Goal: Information Seeking & Learning: Learn about a topic

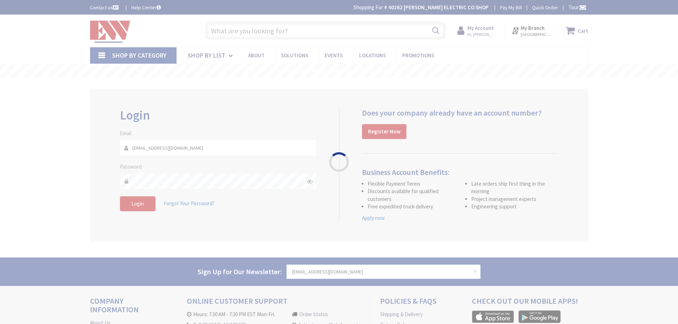
type input "D MA-[STREET_ADDRESS]"
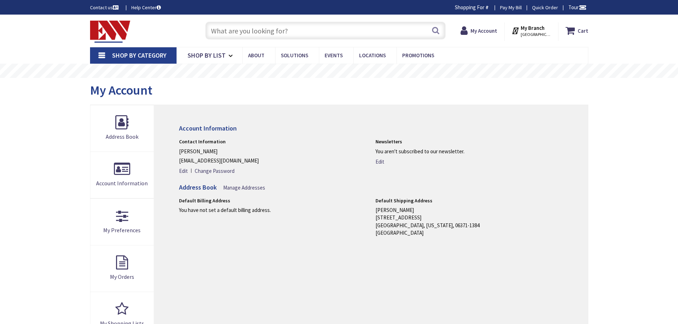
click at [248, 33] on input "text" at bounding box center [325, 31] width 240 height 18
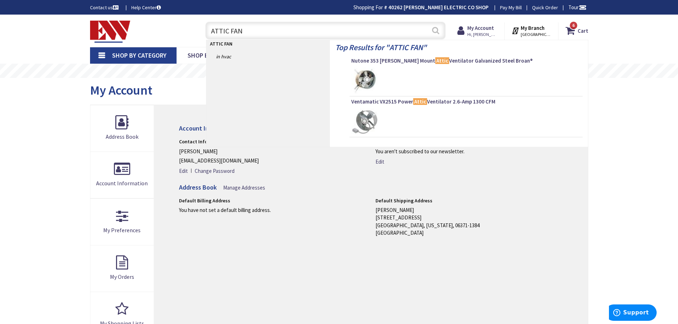
type input "ATTIC FAN"
click at [437, 29] on button "Search" at bounding box center [435, 30] width 9 height 16
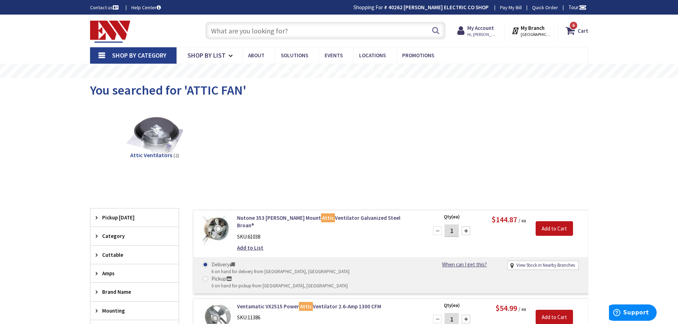
click at [240, 35] on input "text" at bounding box center [325, 31] width 240 height 18
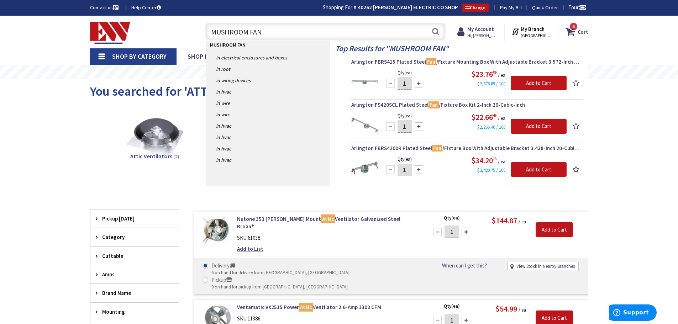
drag, startPoint x: 286, startPoint y: 37, endPoint x: 146, endPoint y: 42, distance: 140.4
click at [146, 42] on div "Toggle Nav MUSHROOM FAN MUSHROOM FAN Search 6 6 6 items Cart My Cart 6" at bounding box center [339, 32] width 509 height 24
type input "ROOF FAN"
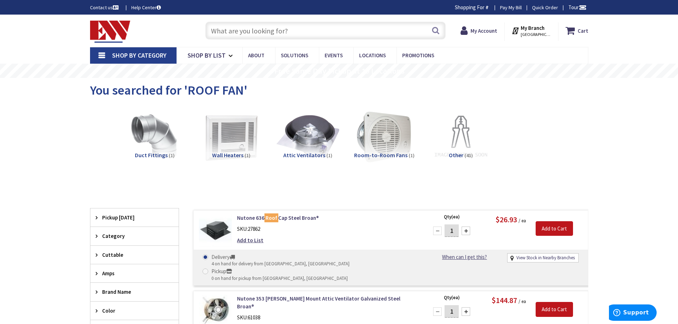
click at [327, 144] on img at bounding box center [308, 137] width 64 height 64
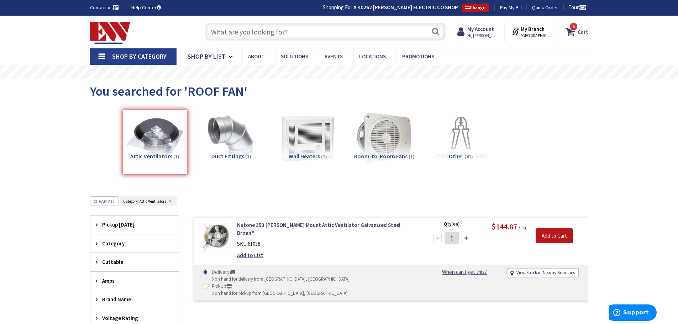
click at [286, 29] on input "text" at bounding box center [325, 32] width 240 height 18
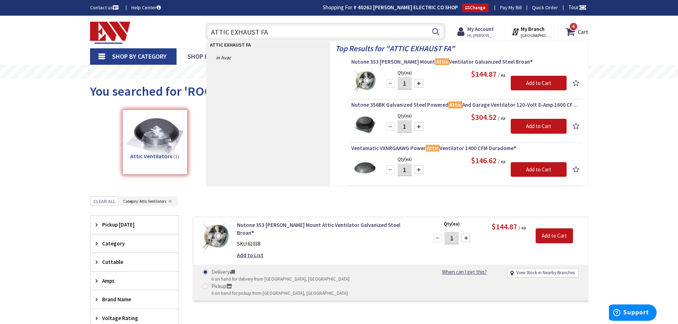
type input "ATTIC EXHAUST FAN"
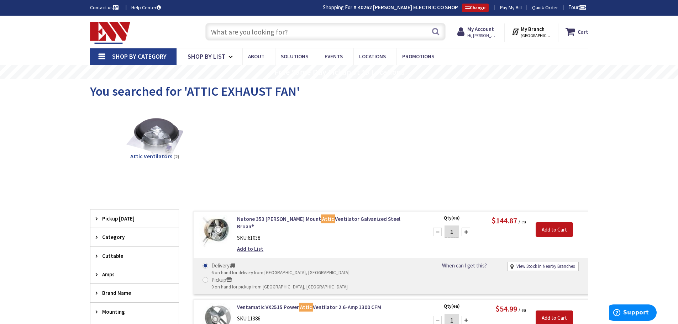
click at [249, 34] on input "text" at bounding box center [325, 32] width 240 height 18
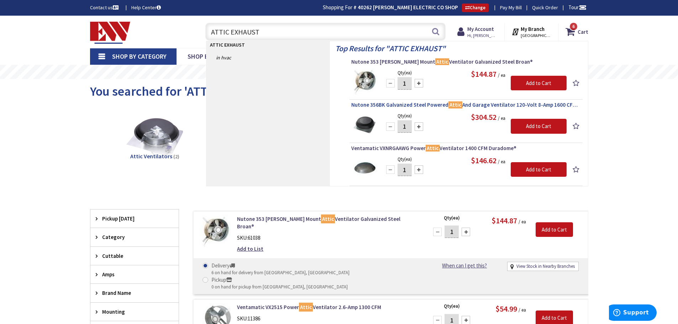
type input "ATTIC EXHAUST"
click at [381, 105] on span "Nutone 356BK Galvanized Steel Powered Attic And Garage Ventilator 120-Volt 8-Am…" at bounding box center [467, 105] width 230 height 7
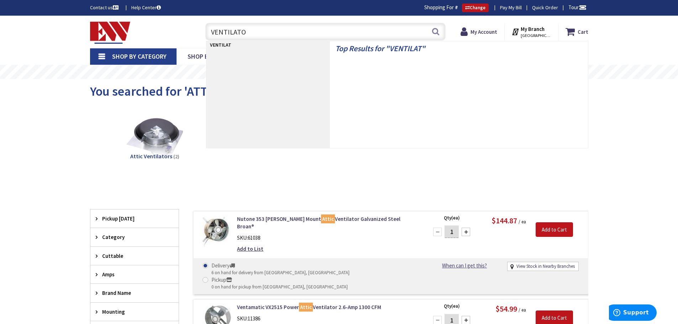
type input "VENTILATOR"
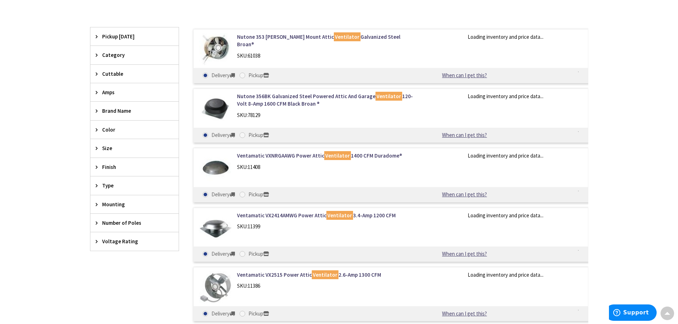
scroll to position [214, 0]
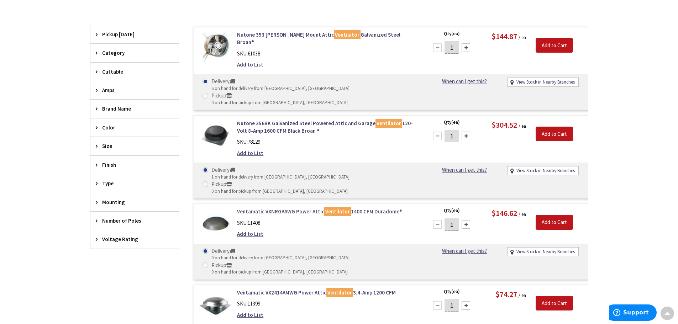
click at [279, 208] on link "Ventamatic VXNRGAAWG Power Attic Ventilator 1400 CFM Duradome®" at bounding box center [327, 211] width 181 height 7
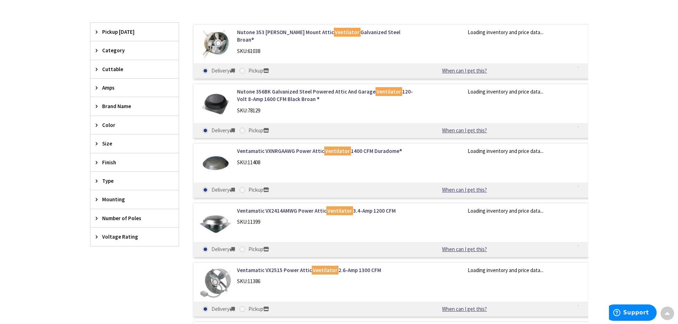
scroll to position [182, 0]
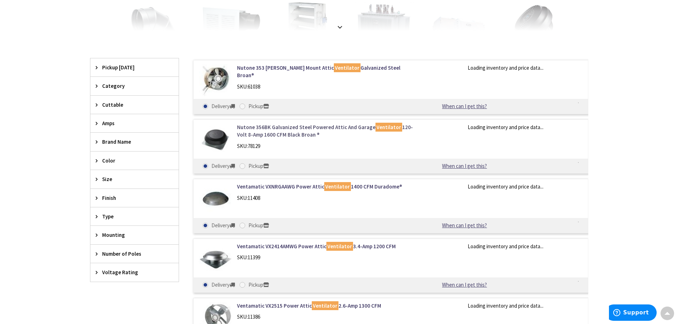
click at [285, 130] on link "Nutone 356BK Galvanized Steel Powered Attic And Garage Ventilator 120-Volt 8-Am…" at bounding box center [327, 131] width 181 height 15
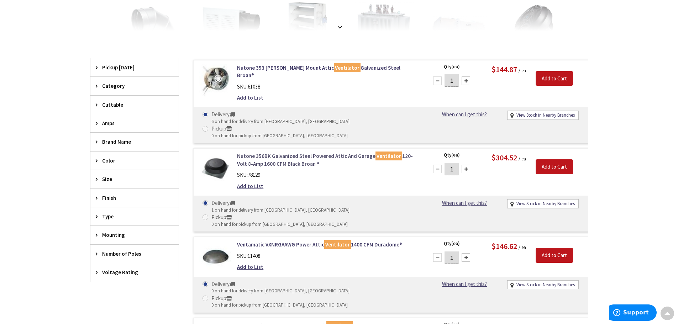
click at [280, 152] on link "Nutone 356BK Galvanized Steel Powered Attic And Garage Ventilator 120-Volt 8-Am…" at bounding box center [327, 159] width 181 height 15
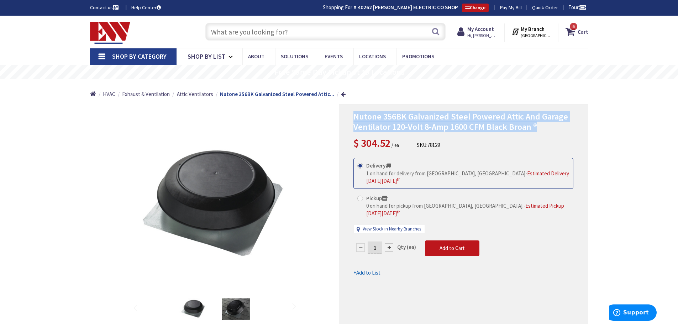
drag, startPoint x: 355, startPoint y: 116, endPoint x: 546, endPoint y: 124, distance: 191.1
click at [546, 124] on h1 "Nutone 356BK Galvanized Steel Powered Attic And Garage Ventilator 120-Volt 8-Am…" at bounding box center [464, 122] width 220 height 21
copy span "Nutone 356BK Galvanized Steel Powered Attic And Garage Ventilator 120-Volt 8-Am…"
